Goal: Download file/media

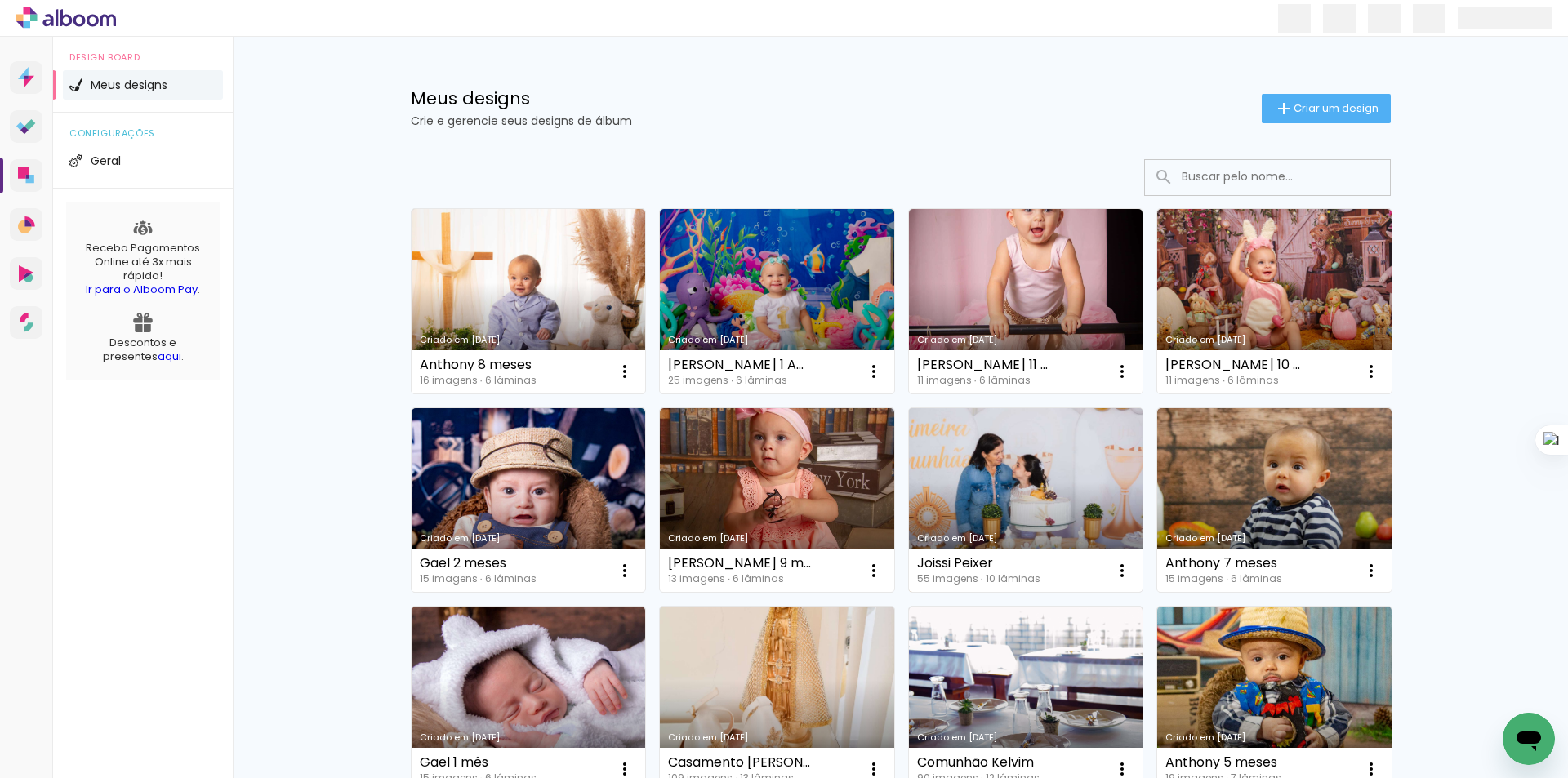
click at [1014, 477] on link "Criado em [DATE]" at bounding box center [1025, 500] width 234 height 184
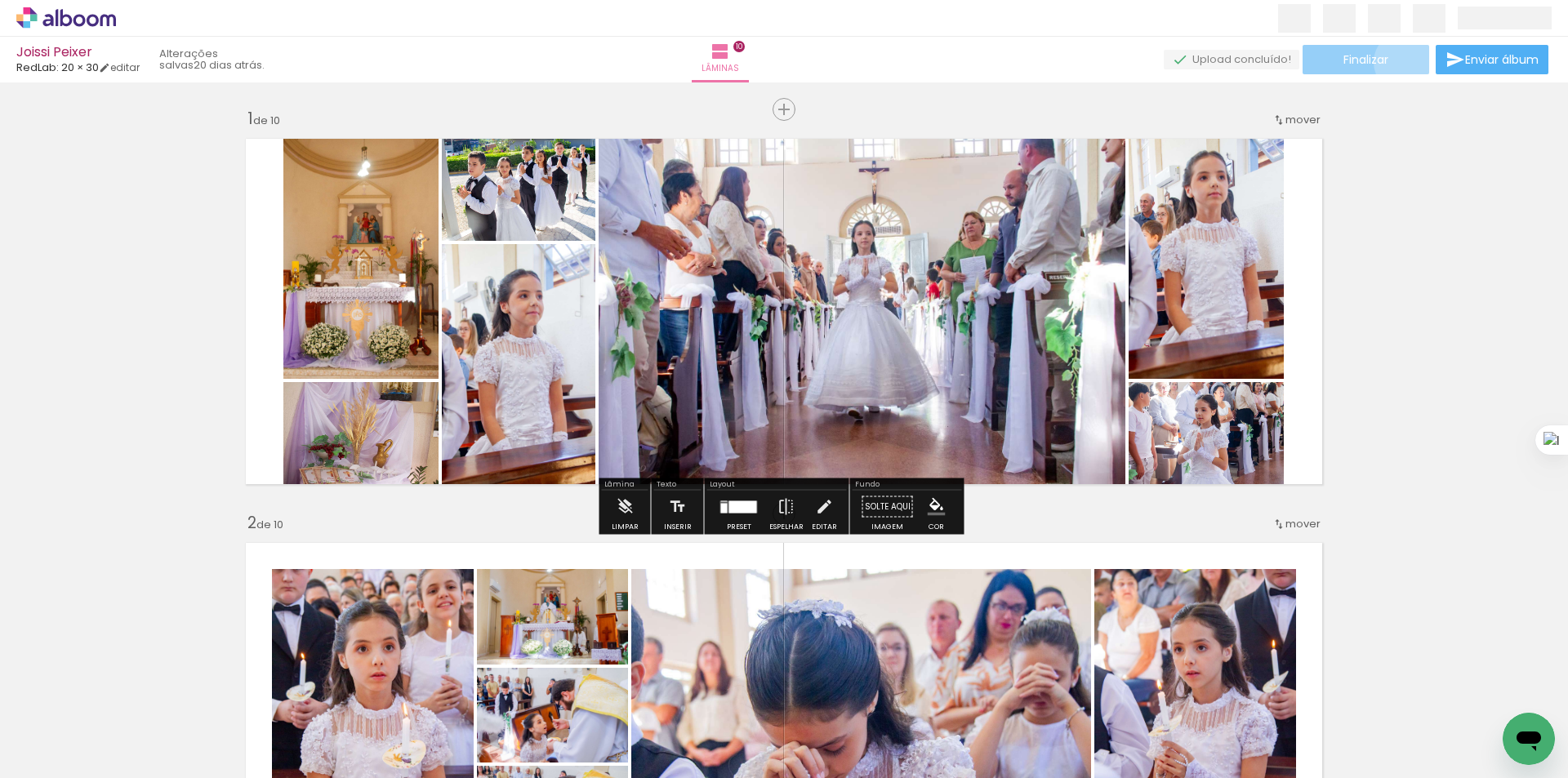
click at [1402, 62] on paper-button "Finalizar" at bounding box center [1365, 59] width 126 height 29
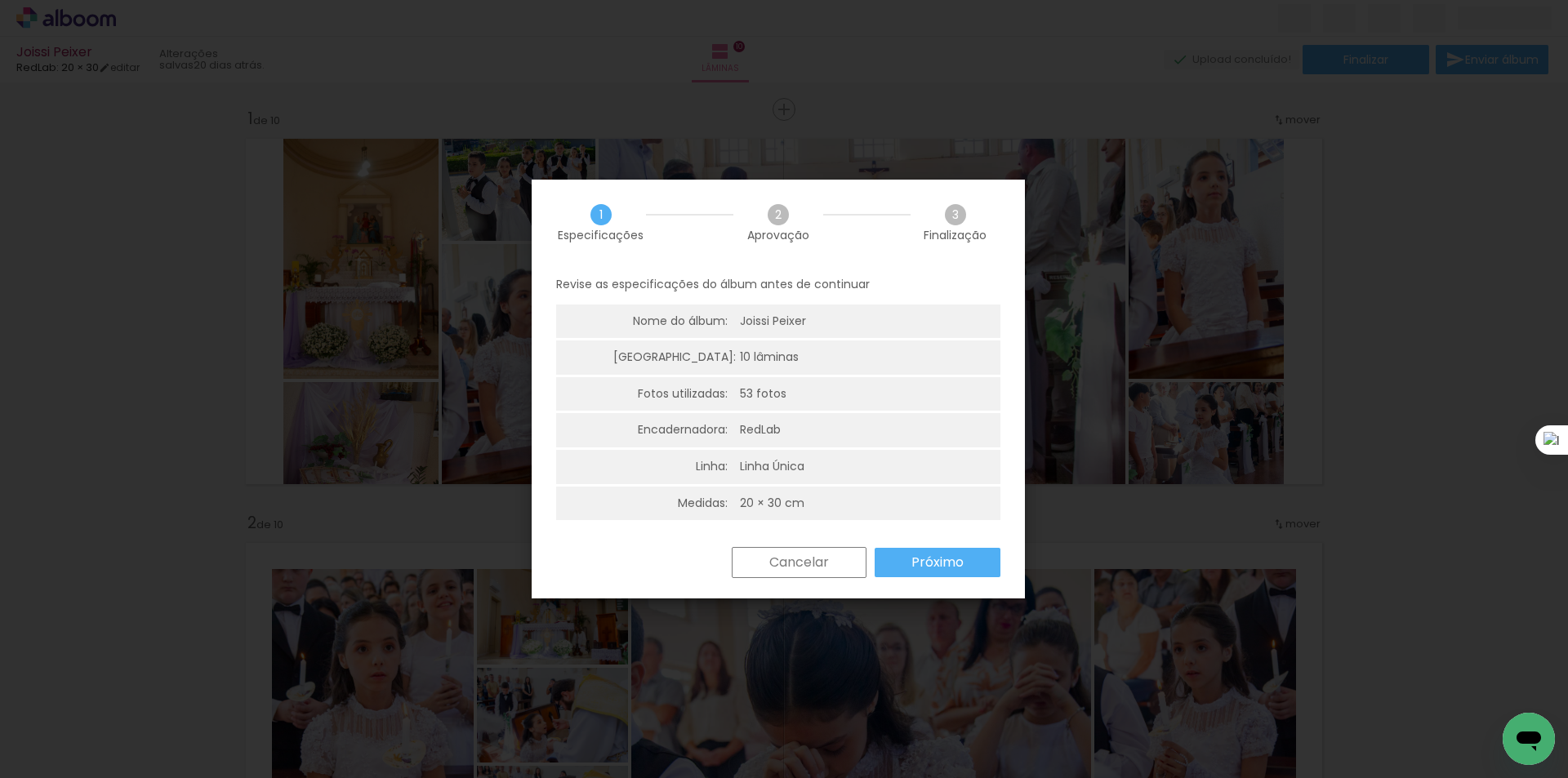
click at [1432, 289] on iron-overlay-backdrop at bounding box center [784, 389] width 1568 height 778
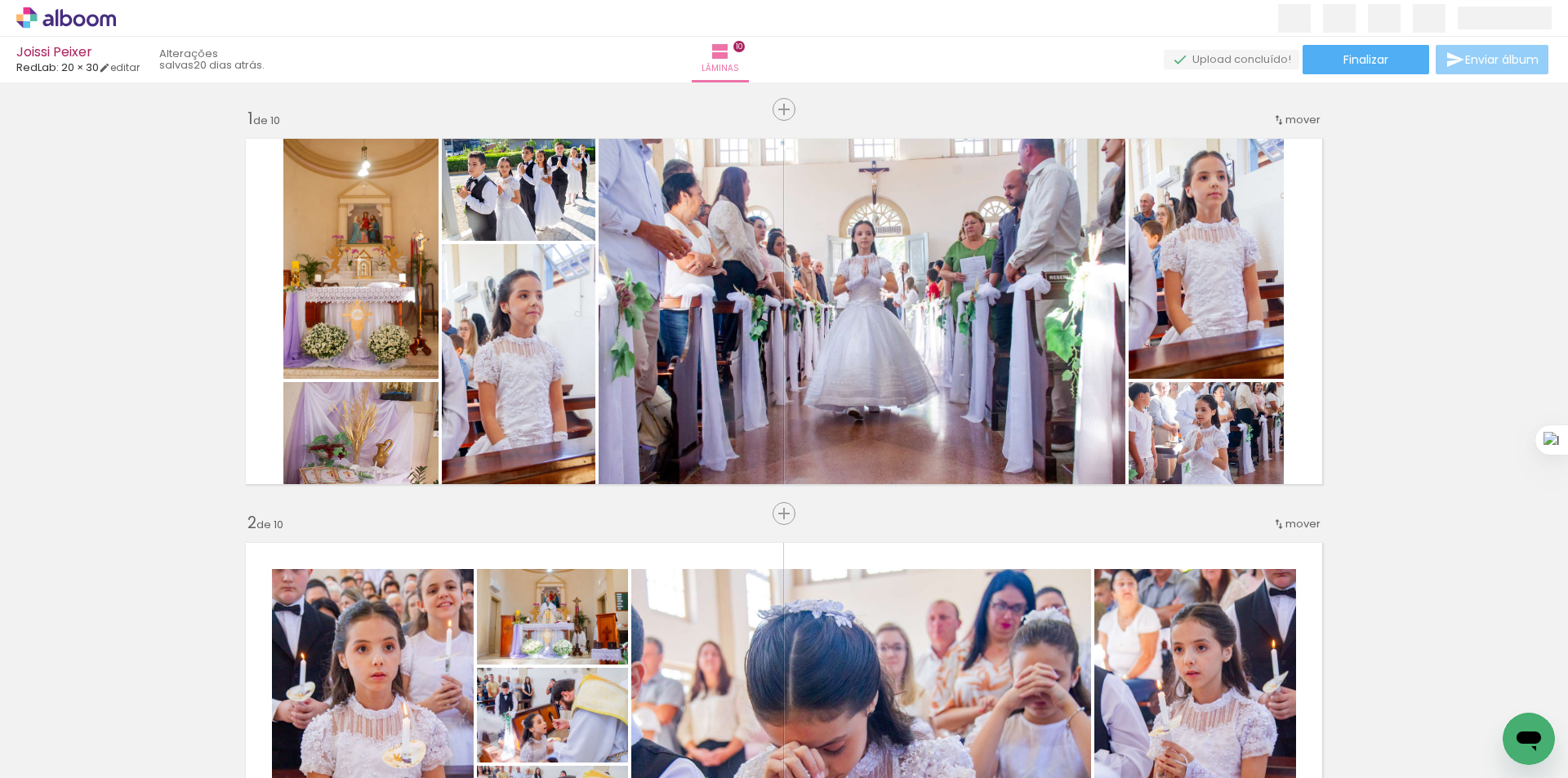
click at [1479, 60] on span "Enviar álbum" at bounding box center [1501, 60] width 74 height 12
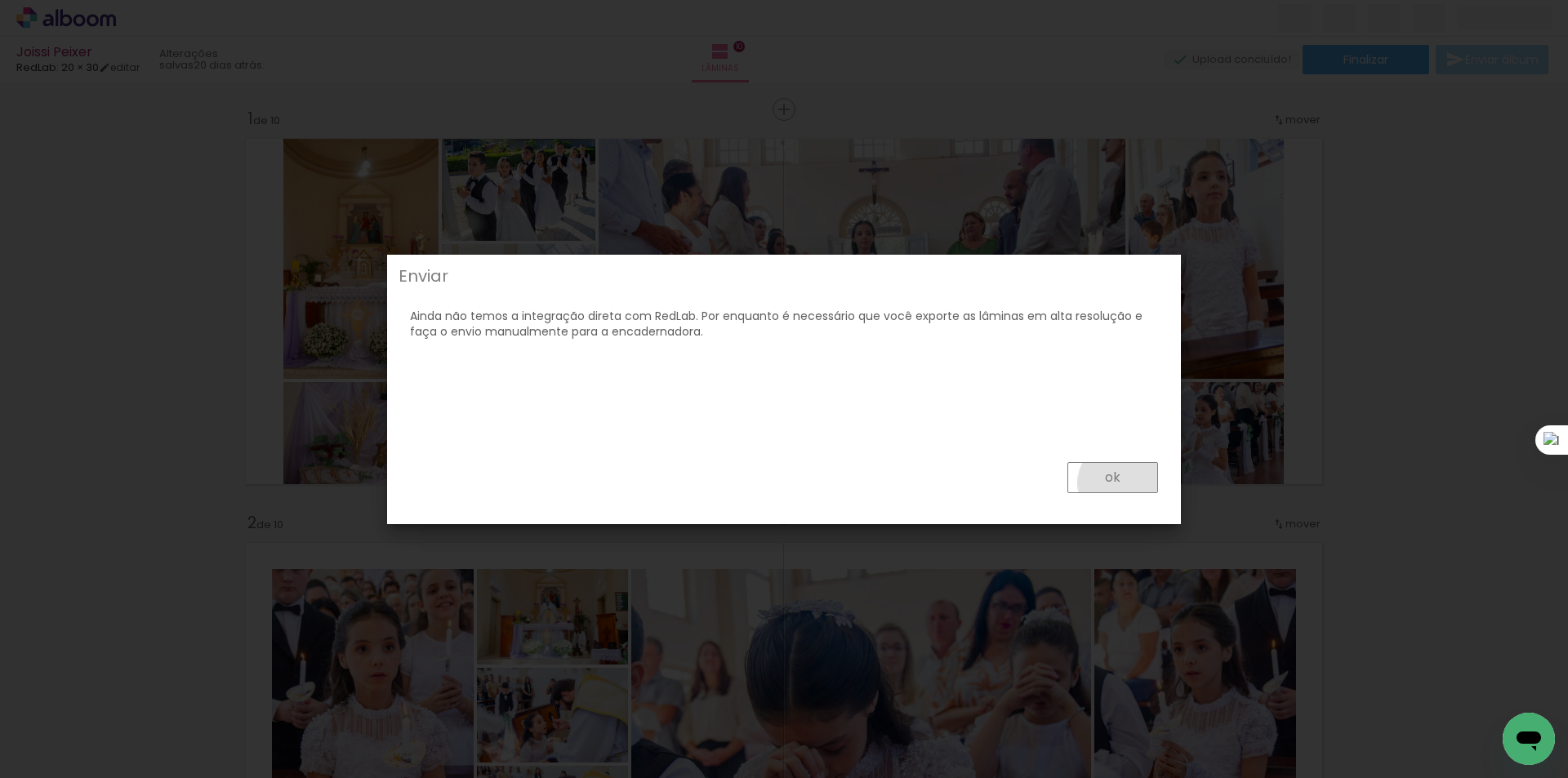
click at [0, 0] on paper-button "ok" at bounding box center [0, 0] width 0 height 0
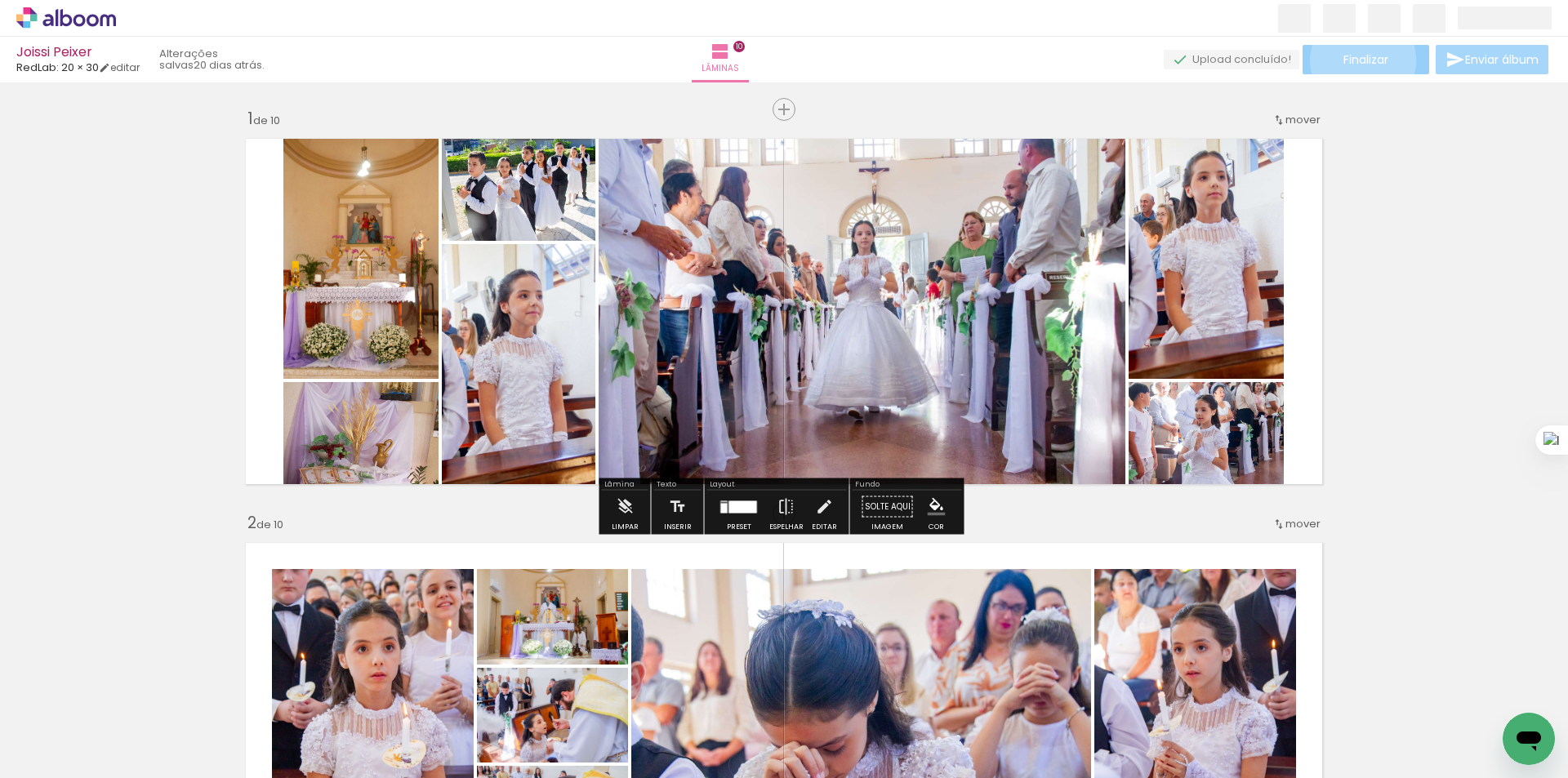
click at [1362, 61] on span "Finalizar" at bounding box center [1365, 60] width 44 height 12
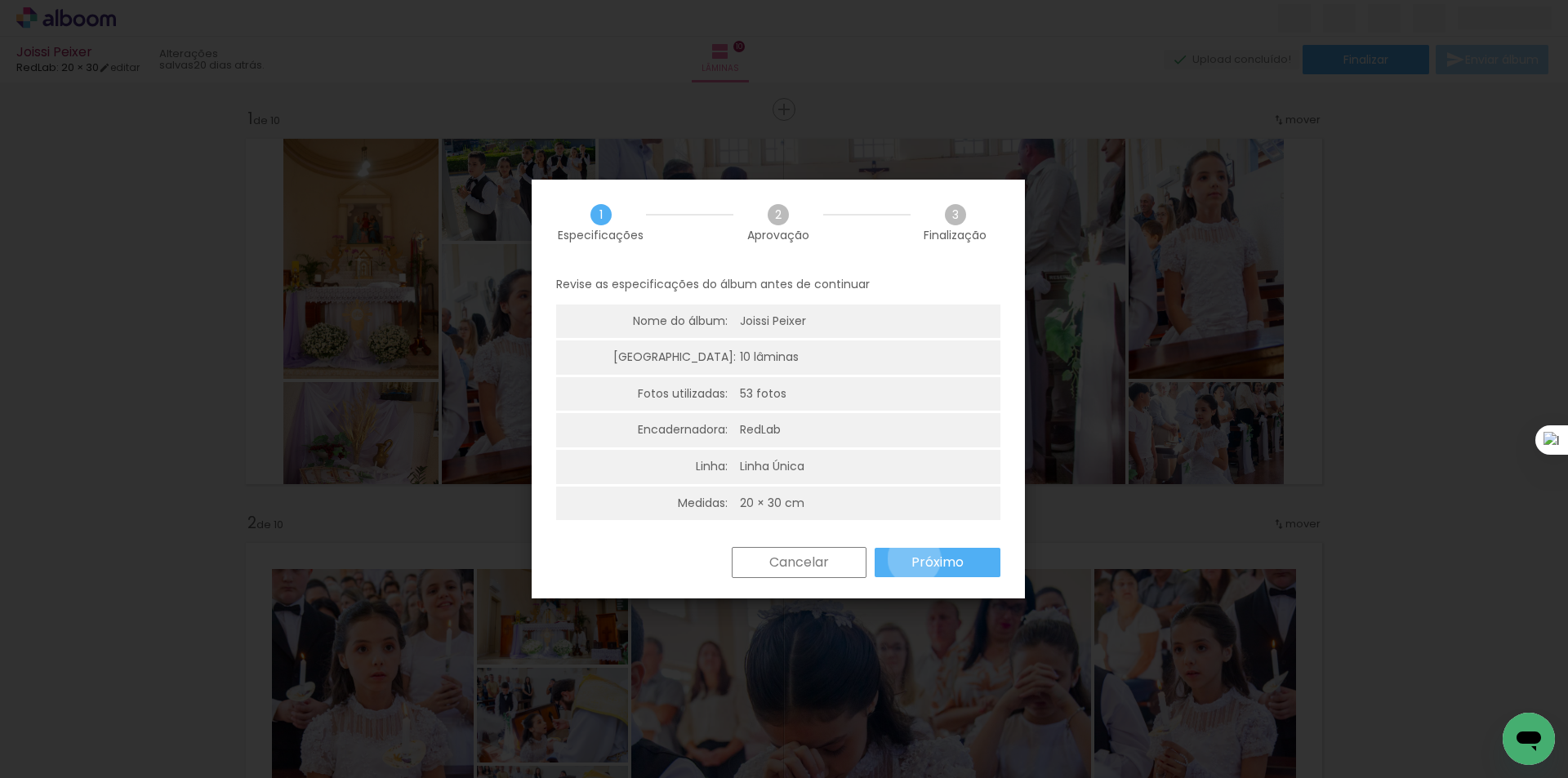
click at [0, 0] on slot "Próximo" at bounding box center [0, 0] width 0 height 0
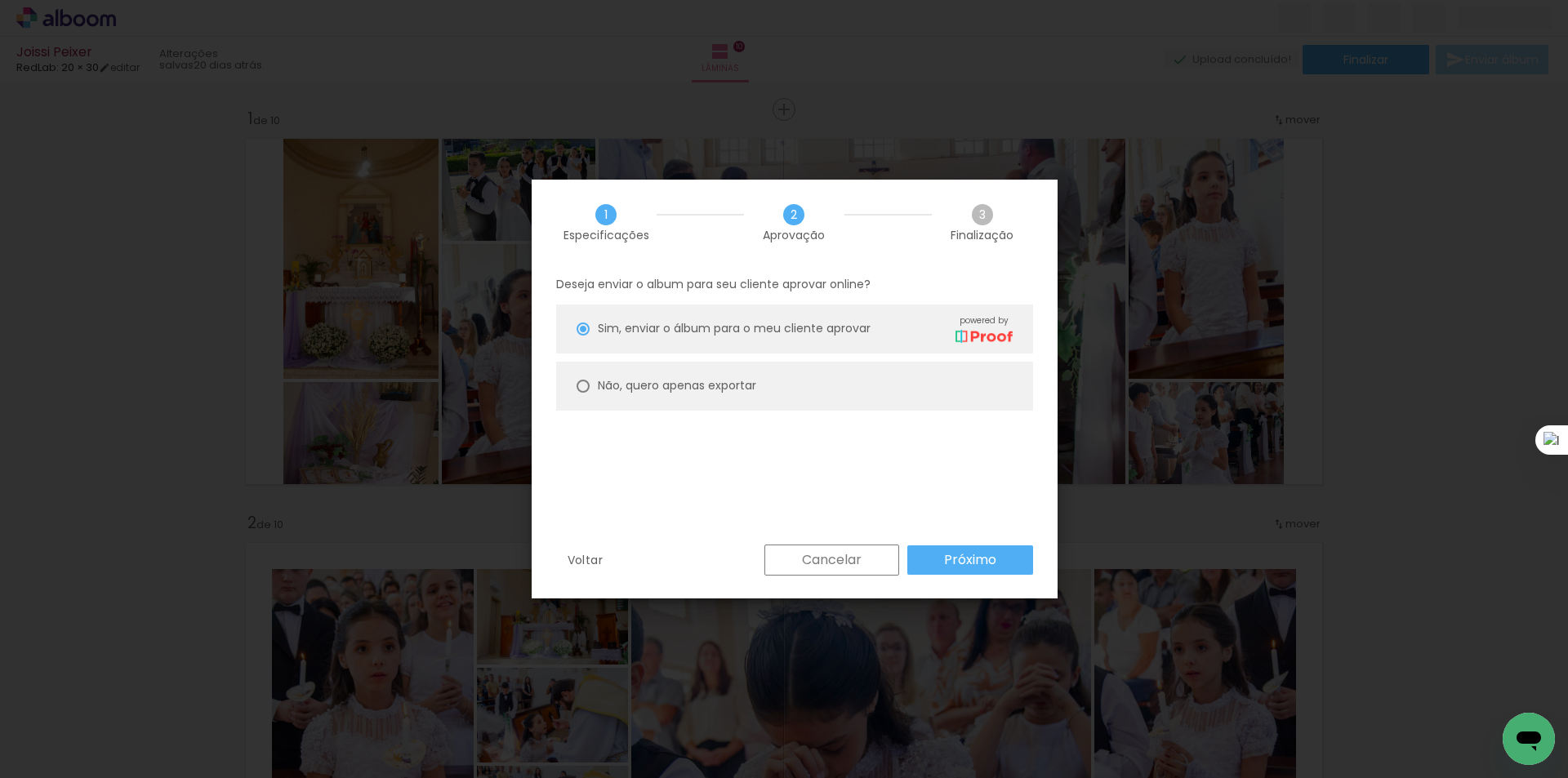
click at [0, 0] on slot "Não, quero apenas exportar" at bounding box center [0, 0] width 0 height 0
type paper-radio-button "on"
click at [0, 0] on slot "Próximo" at bounding box center [0, 0] width 0 height 0
type input "Alta, 300 DPI"
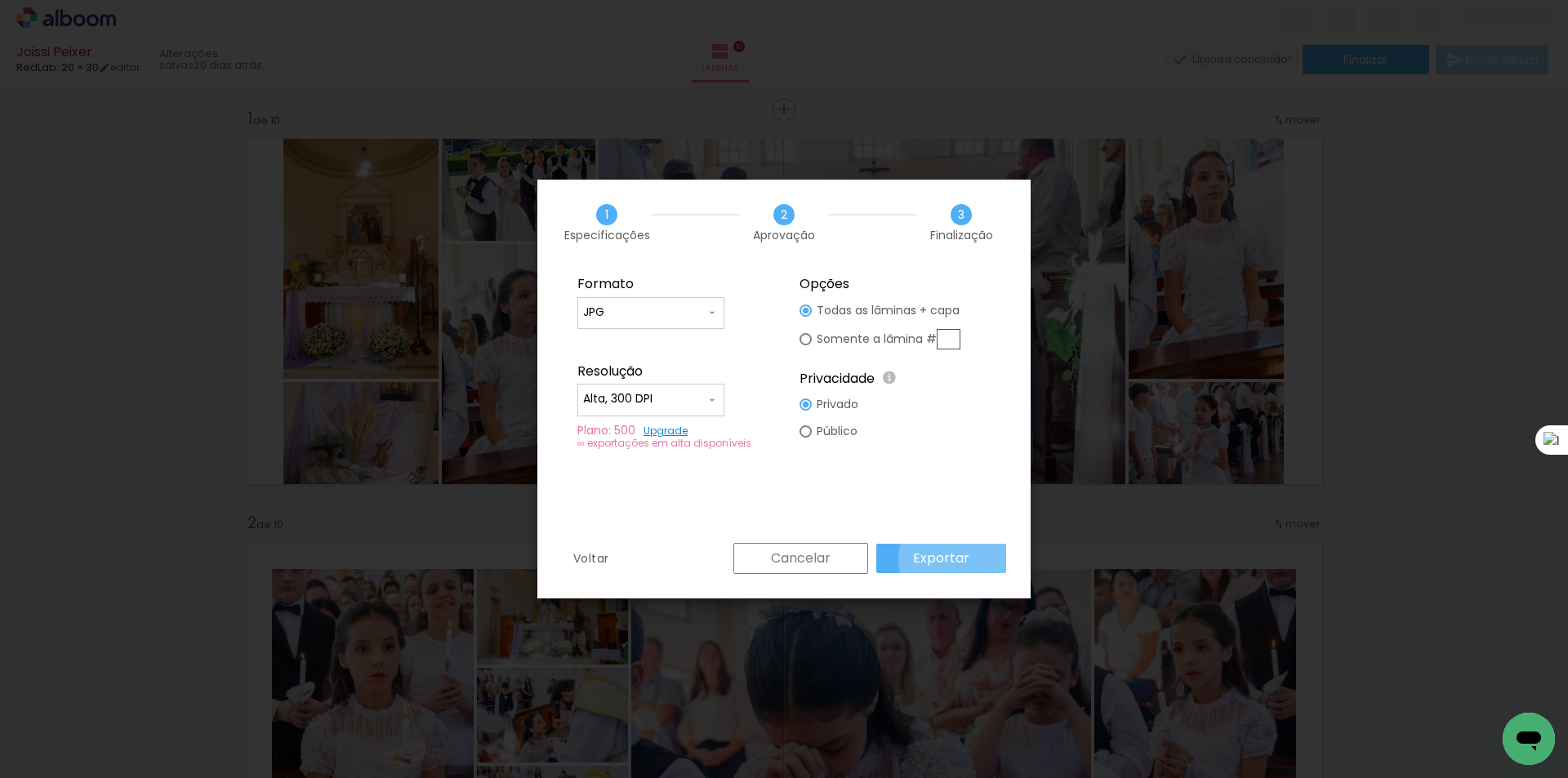
click at [0, 0] on paper-button "Exportar" at bounding box center [0, 0] width 0 height 0
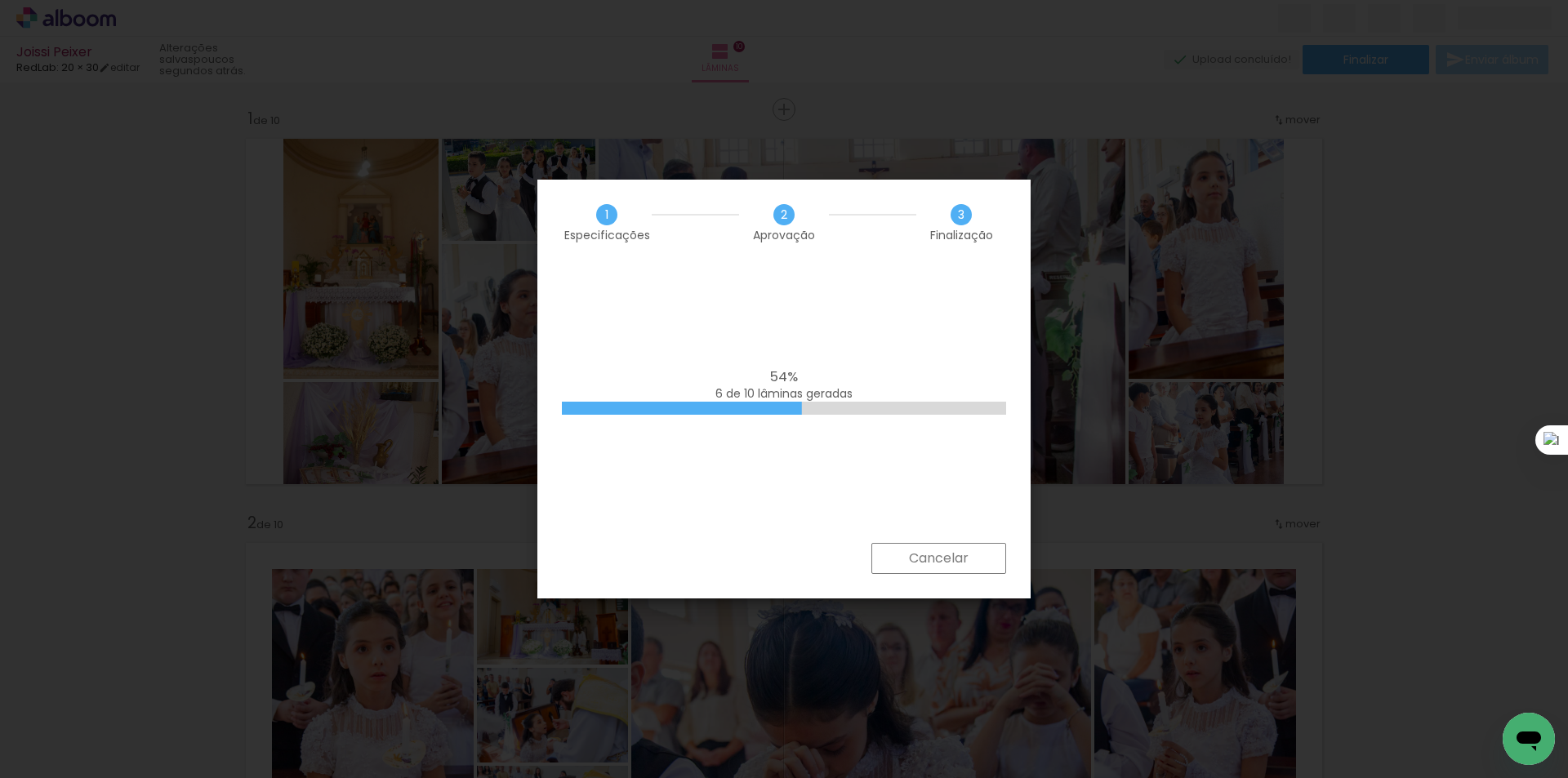
click at [1220, 114] on iron-overlay-backdrop at bounding box center [784, 389] width 1568 height 778
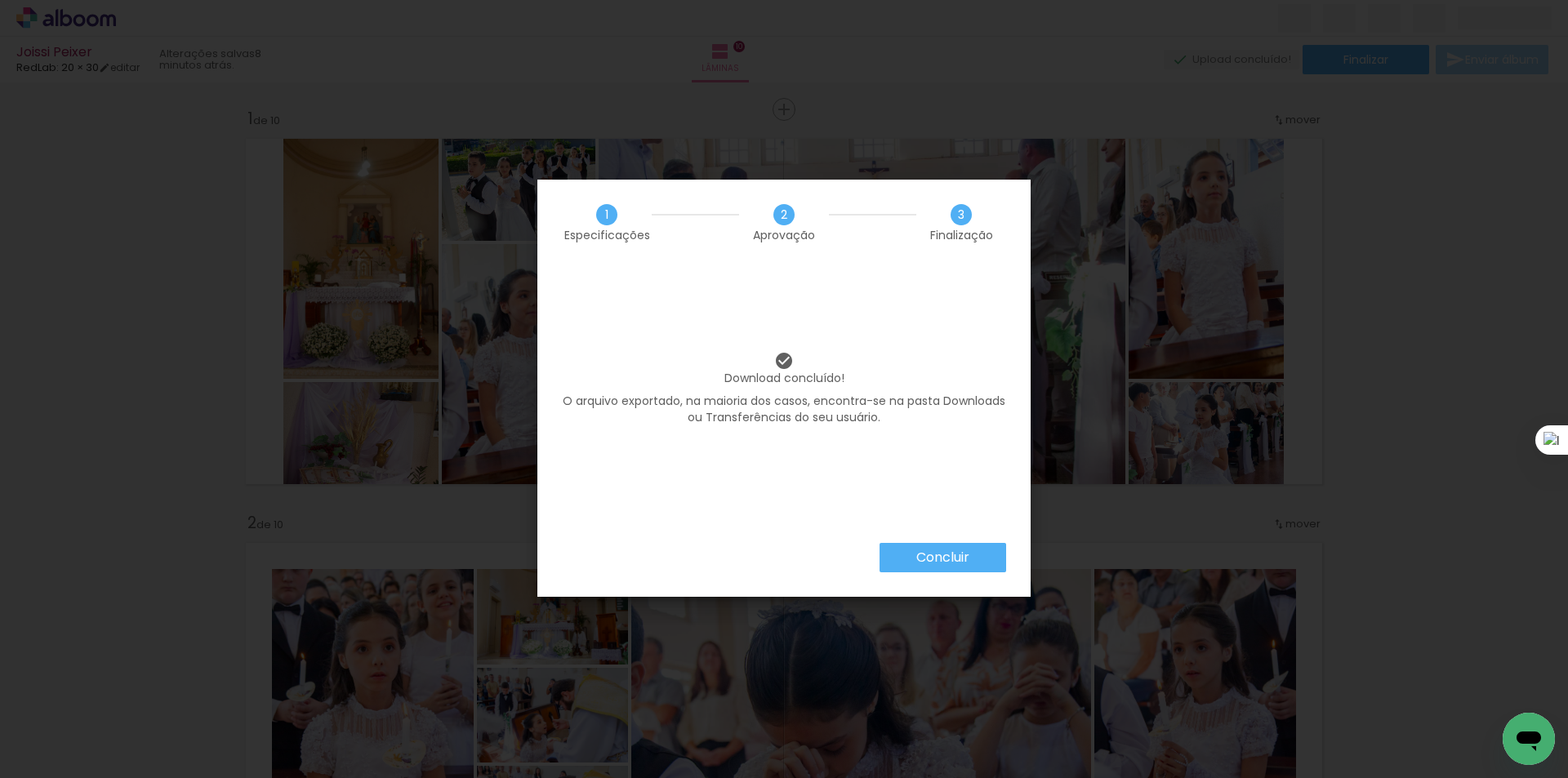
click at [0, 0] on slot "Concluir" at bounding box center [0, 0] width 0 height 0
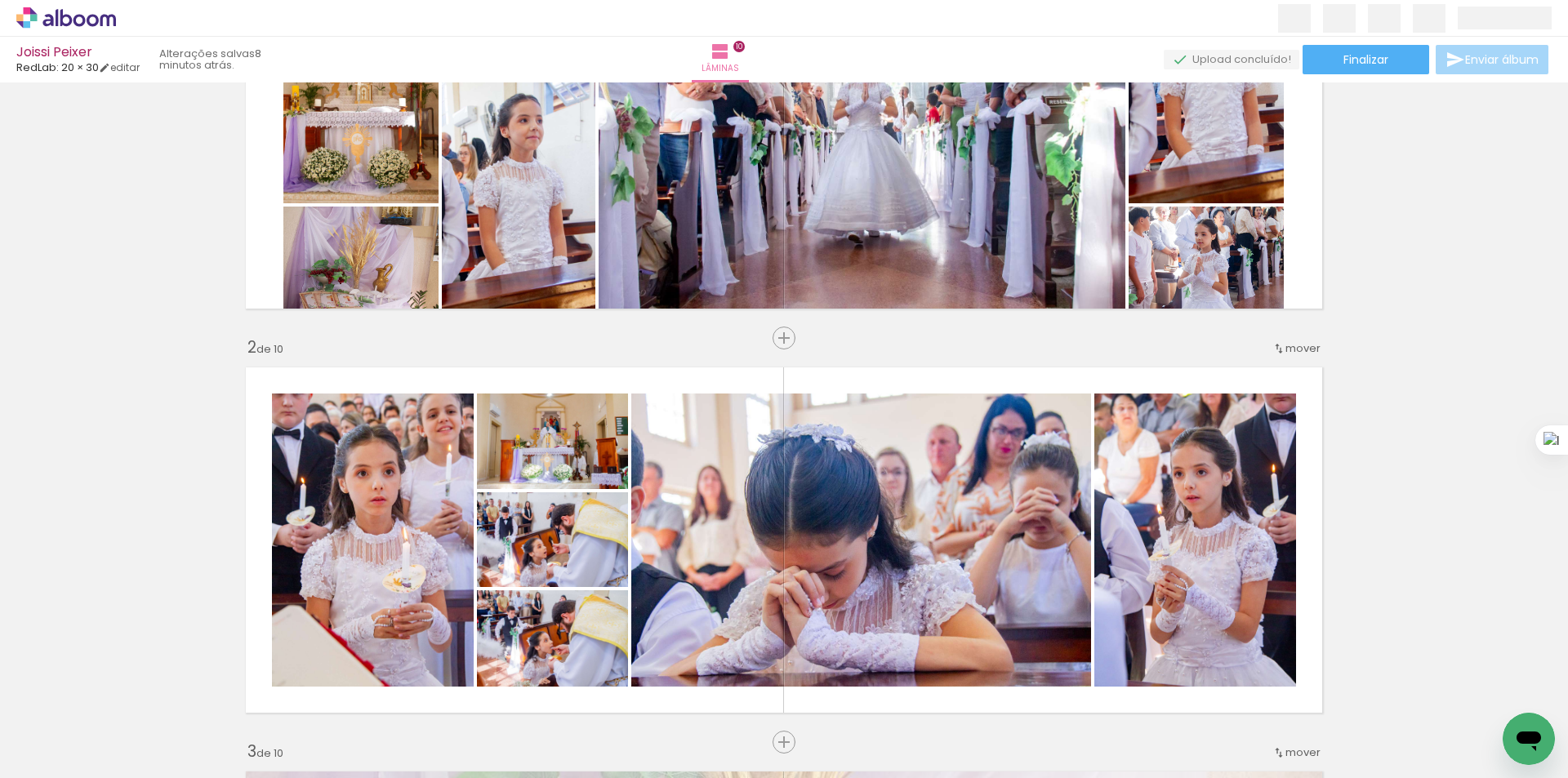
scroll to position [136, 0]
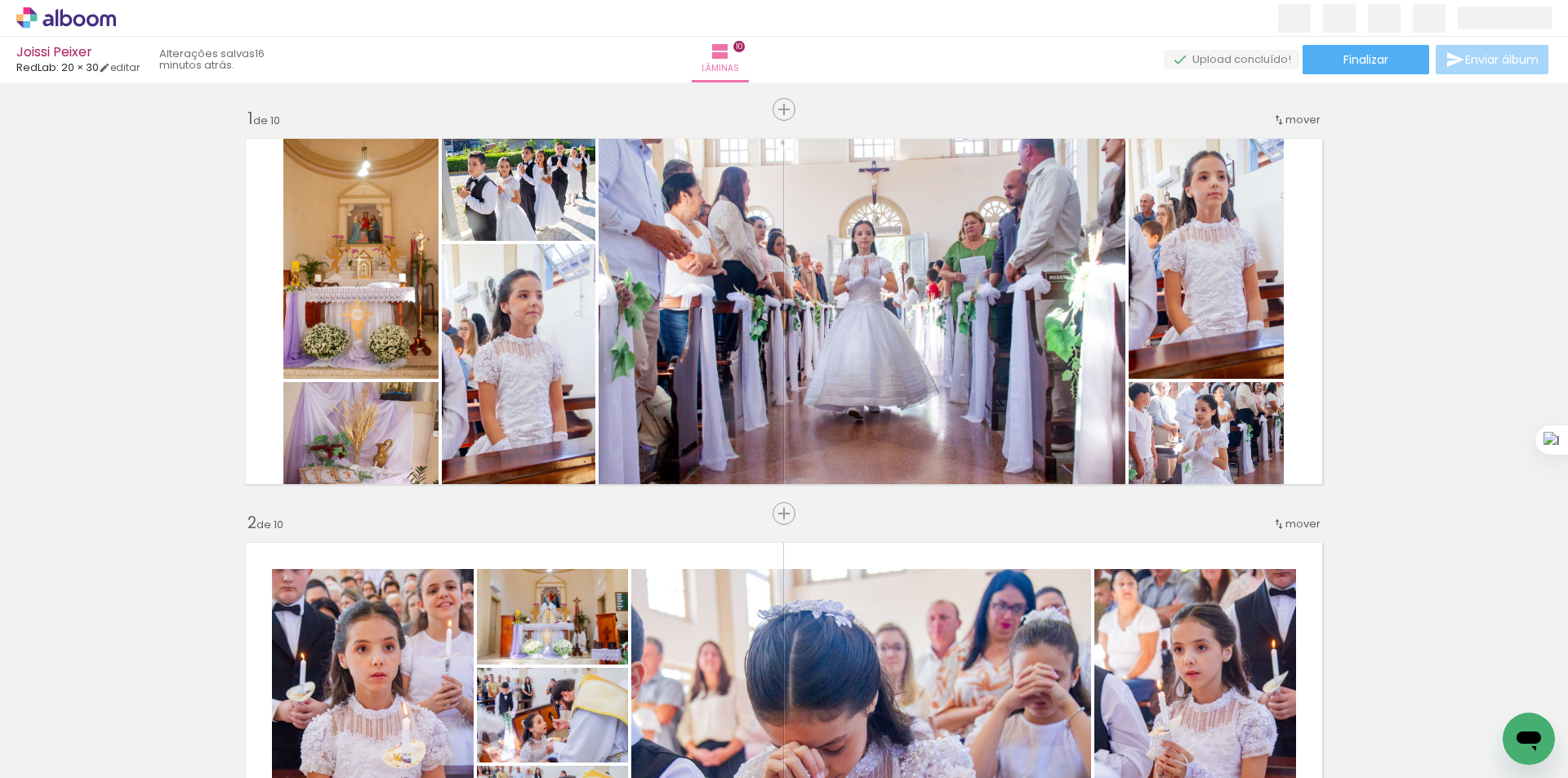
scroll to position [136, 0]
